Goal: Communication & Community: Answer question/provide support

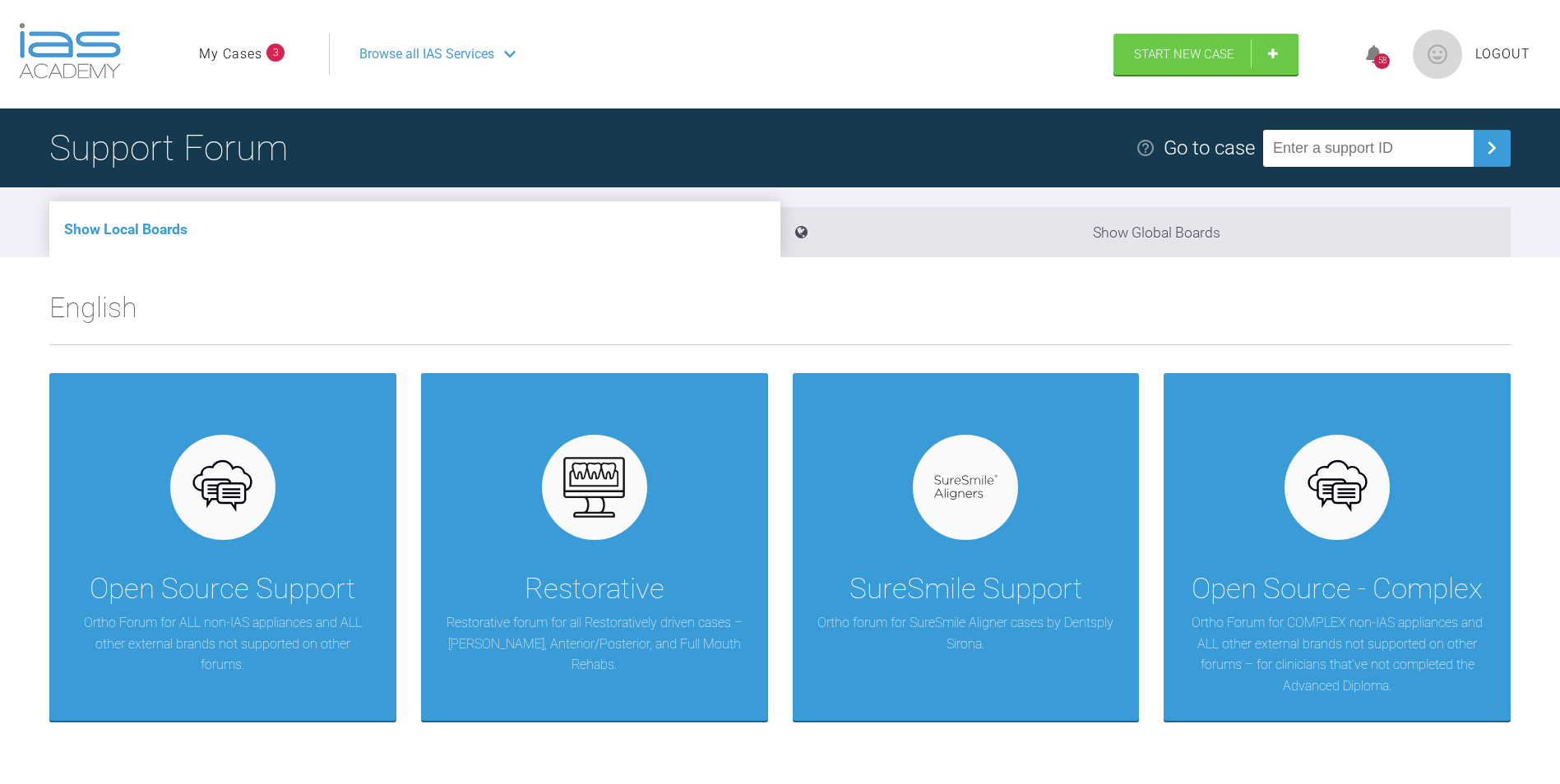
click at [234, 58] on link "My Cases" at bounding box center [230, 54] width 63 height 21
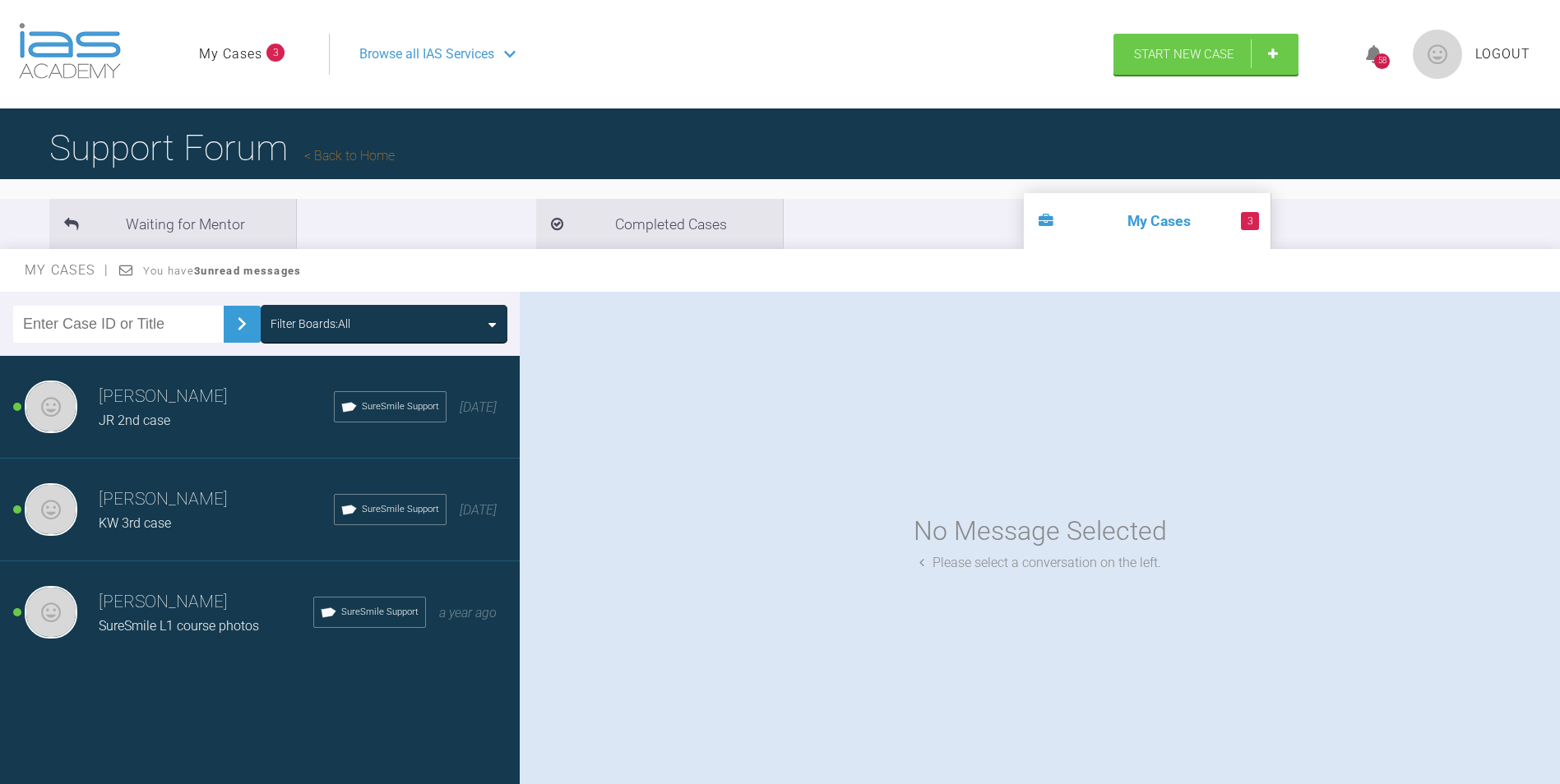
click at [168, 392] on h3 "[PERSON_NAME]" at bounding box center [216, 397] width 235 height 28
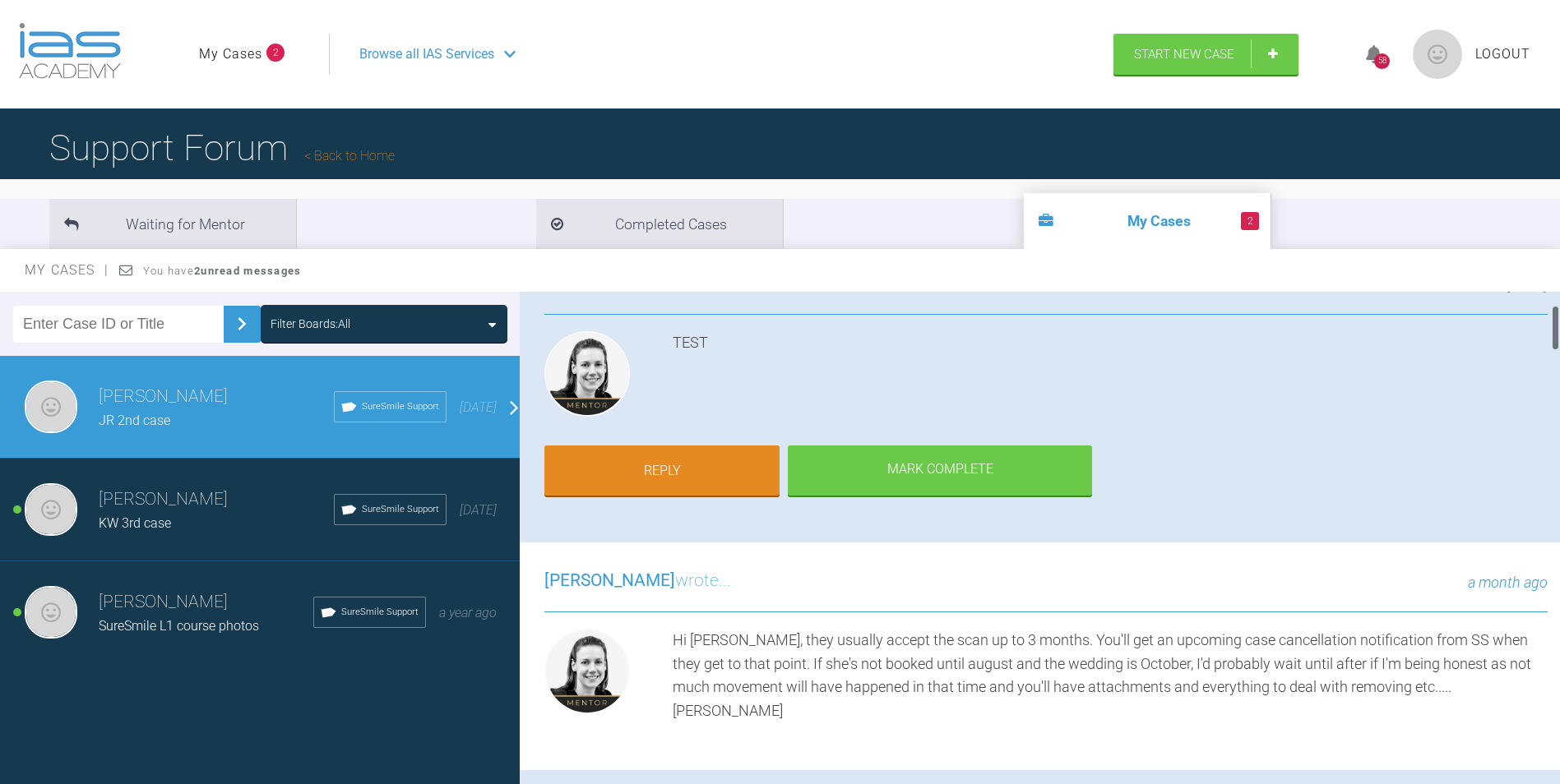
scroll to position [165, 0]
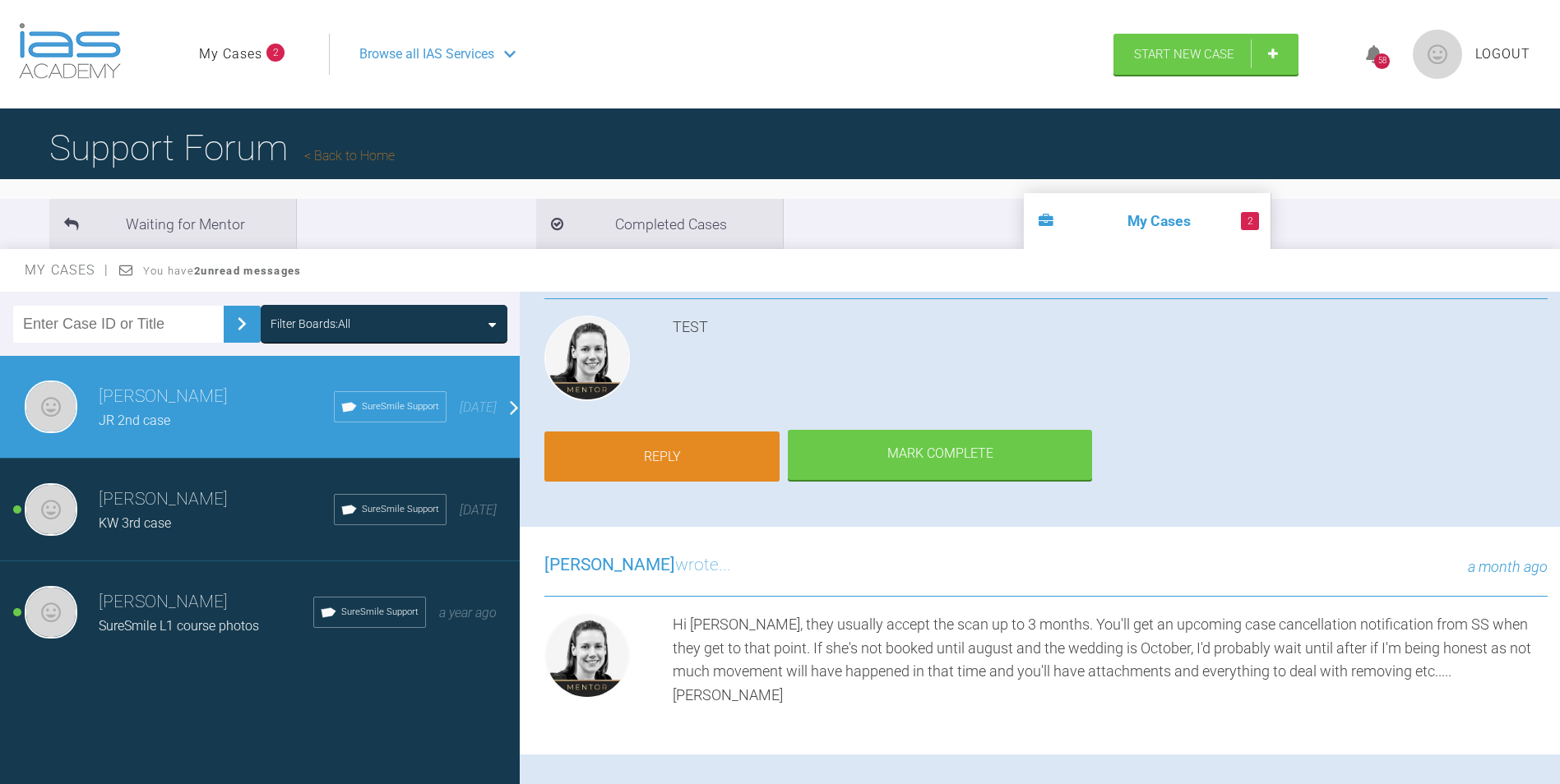
click at [651, 464] on link "Reply" at bounding box center [662, 457] width 235 height 51
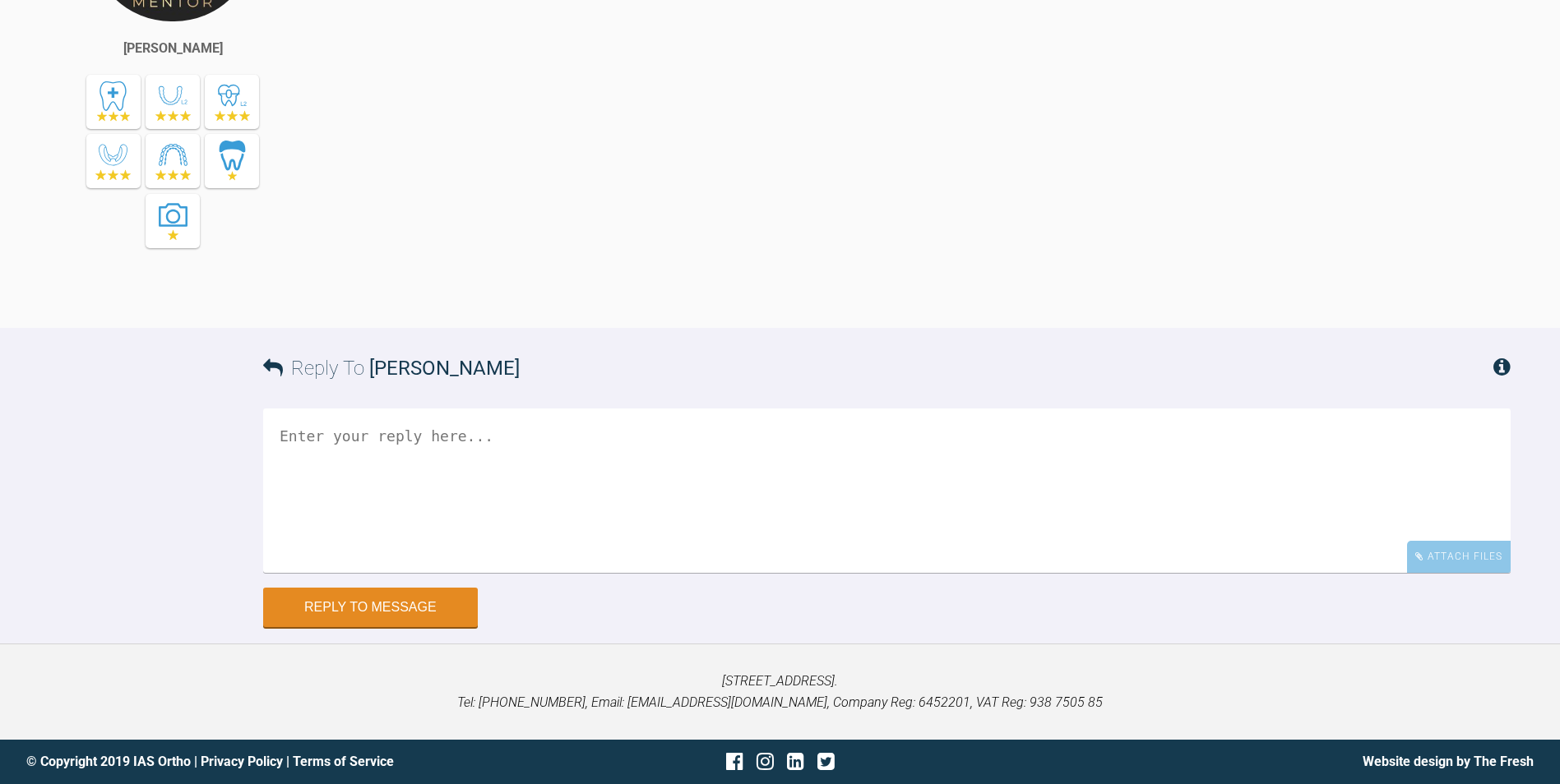
scroll to position [9600, 0]
click at [496, 520] on textarea at bounding box center [887, 490] width 1248 height 165
type textarea "T"
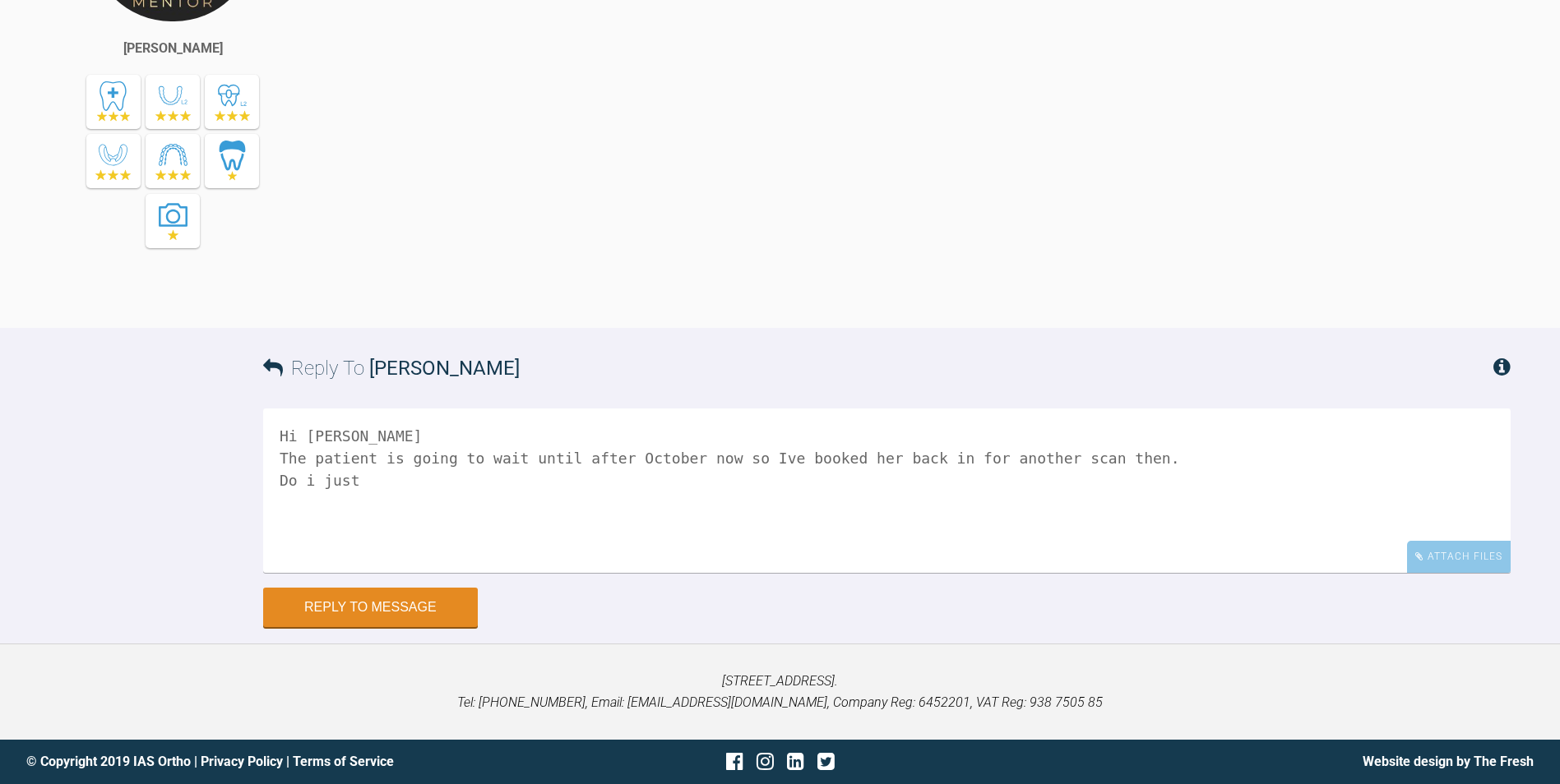
drag, startPoint x: 396, startPoint y: 508, endPoint x: 192, endPoint y: 477, distance: 206.3
click at [192, 477] on div "Reply To Kelly Toft Hi Kelly The patient is going to wait until after October n…" at bounding box center [780, 478] width 1560 height 299
click at [751, 465] on textarea "Hi Kelly The patient is going to wait until after October now so Ive booked her…" at bounding box center [887, 490] width 1248 height 165
click at [1146, 513] on textarea "Hi Kelly The patient is going to wait until after October now so I've booked he…" at bounding box center [887, 490] width 1248 height 165
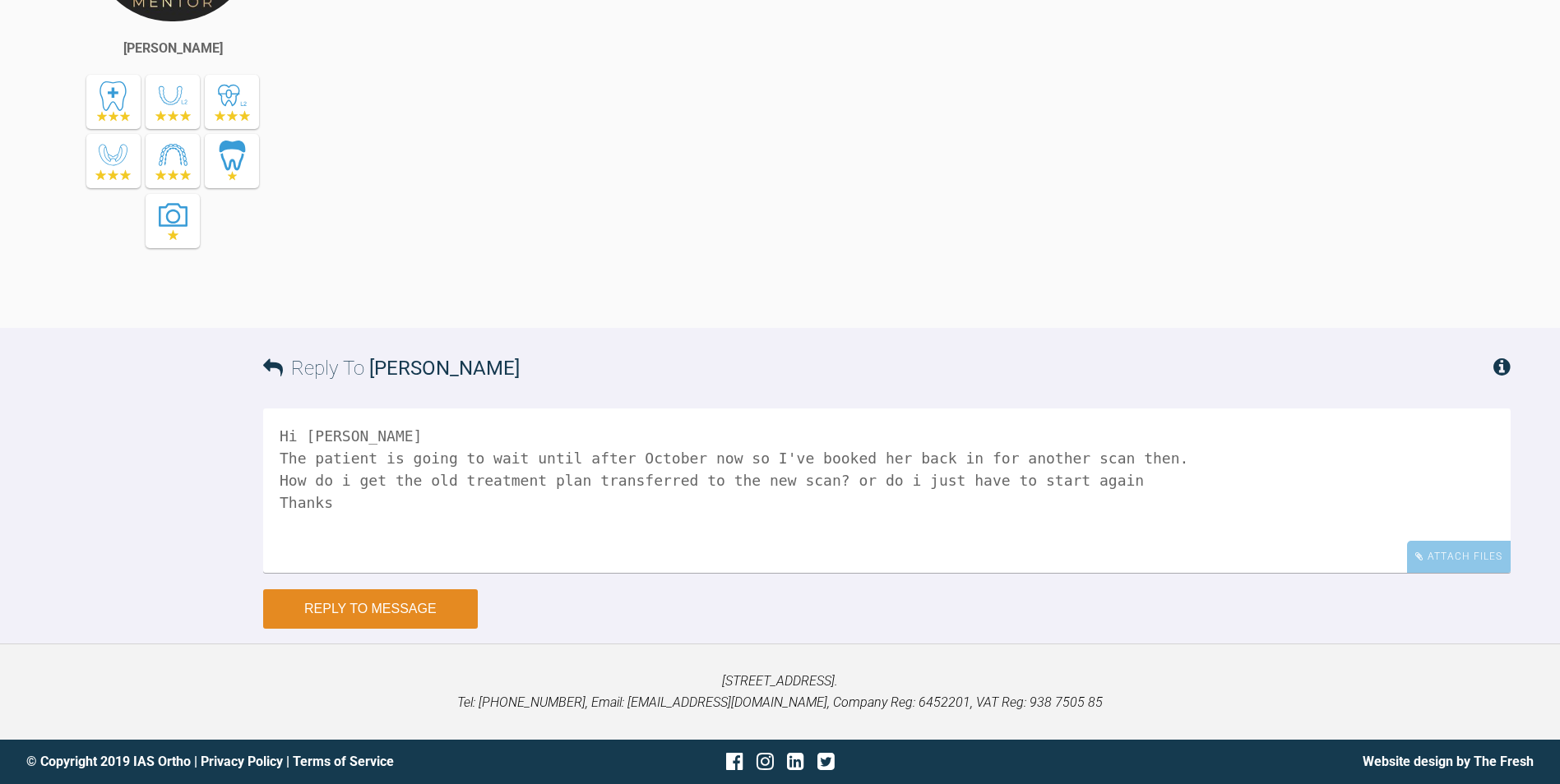
type textarea "Hi Kelly The patient is going to wait until after October now so I've booked he…"
click at [445, 606] on button "Reply to Message" at bounding box center [370, 609] width 214 height 39
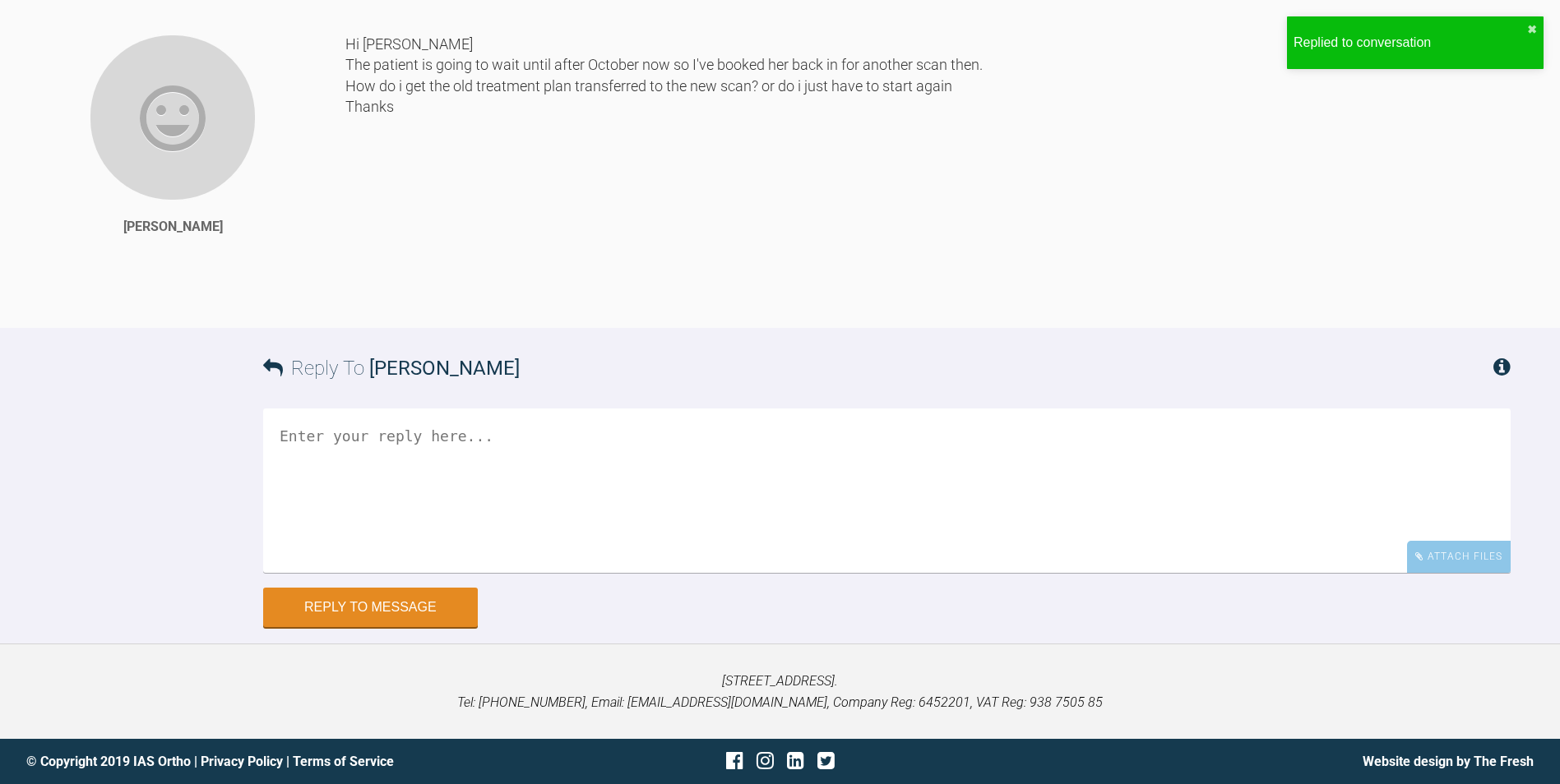
scroll to position [10051, 0]
click at [1095, 256] on div "Hi Kelly The patient is going to wait until after October now so I've booked he…" at bounding box center [927, 168] width 1165 height 270
